Goal: Find specific page/section: Find specific page/section

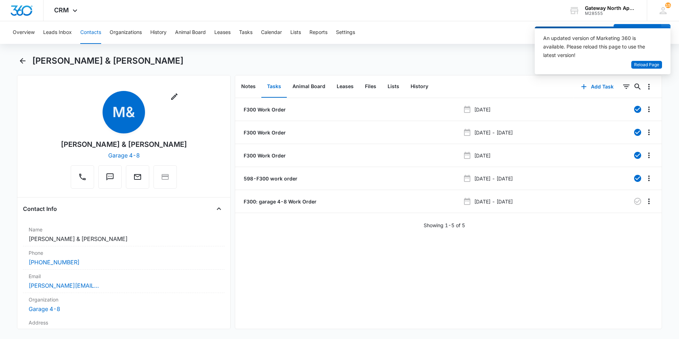
click at [88, 30] on button "Contacts" at bounding box center [90, 32] width 21 height 23
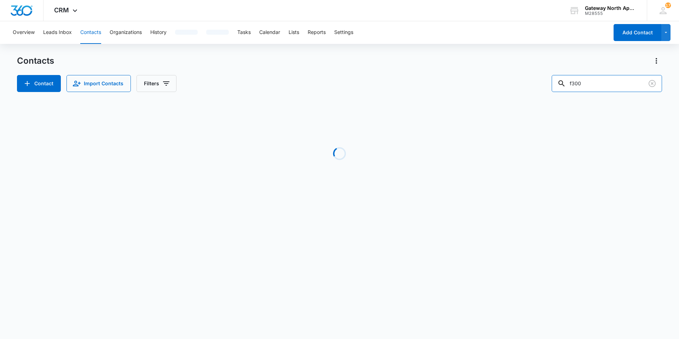
drag, startPoint x: 599, startPoint y: 87, endPoint x: 516, endPoint y: 68, distance: 84.8
click at [517, 75] on div "Contact Import Contacts Filters f300" at bounding box center [339, 83] width 645 height 17
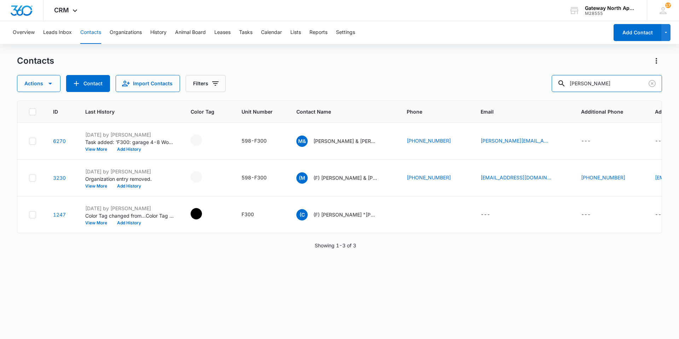
type input "[PERSON_NAME]"
